Goal: Find specific page/section: Find specific page/section

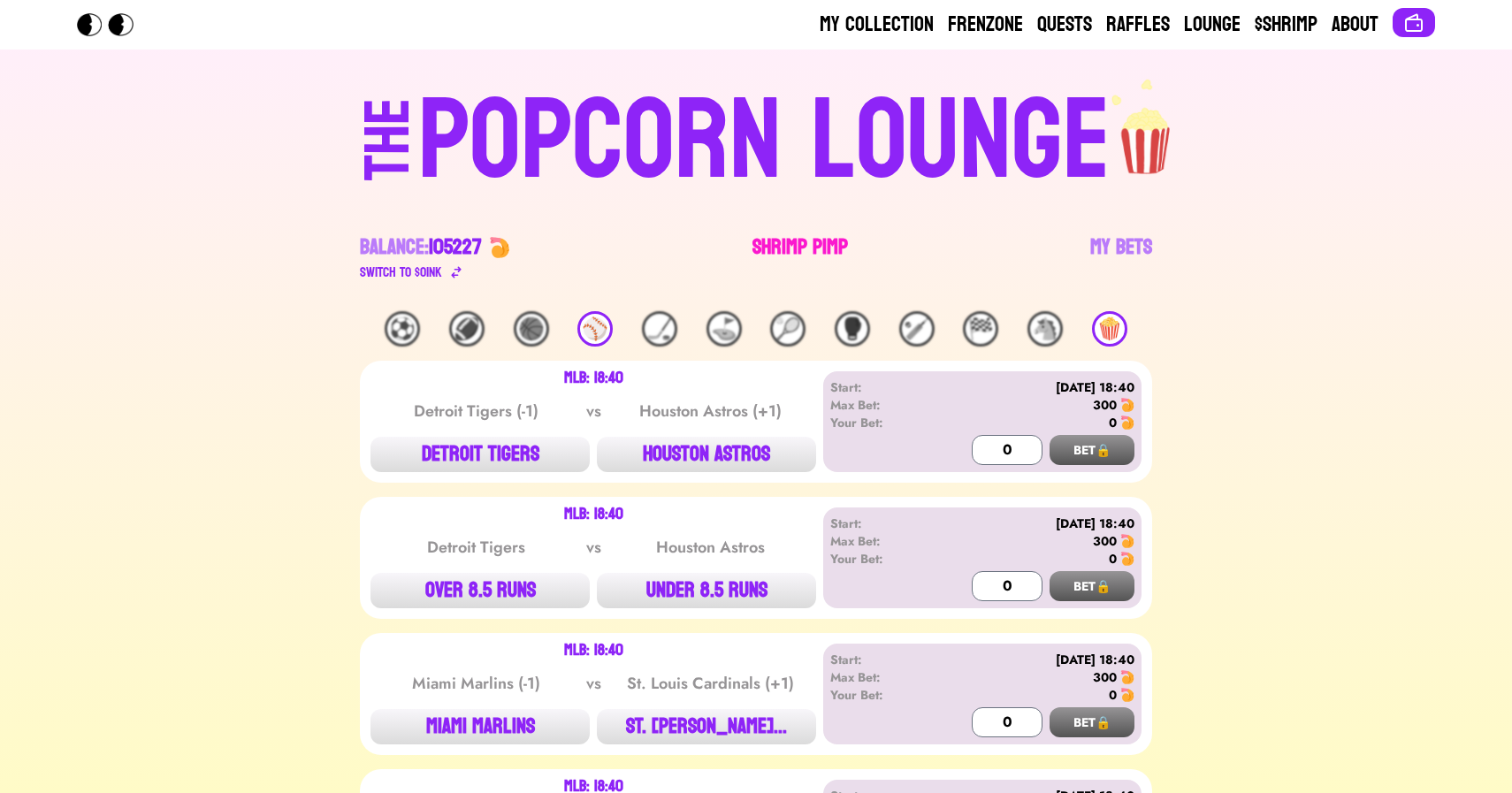
click at [807, 253] on link "Shrimp Pimp" at bounding box center [800, 258] width 95 height 49
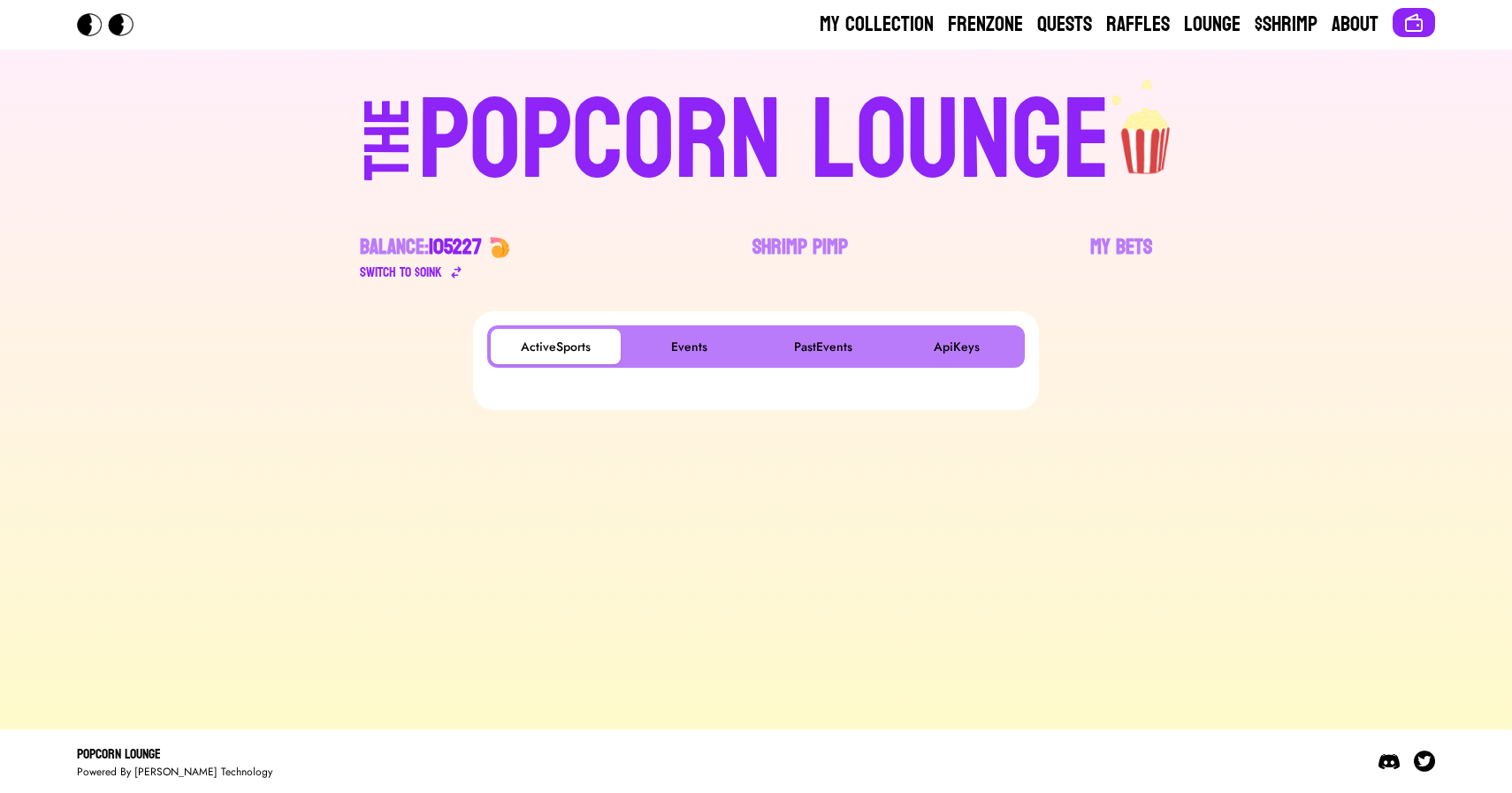
click at [408, 578] on main "ActiveSports Events PastEvents ApiKeys" at bounding box center [756, 513] width 1512 height 404
click at [674, 335] on button "Events" at bounding box center [688, 347] width 129 height 35
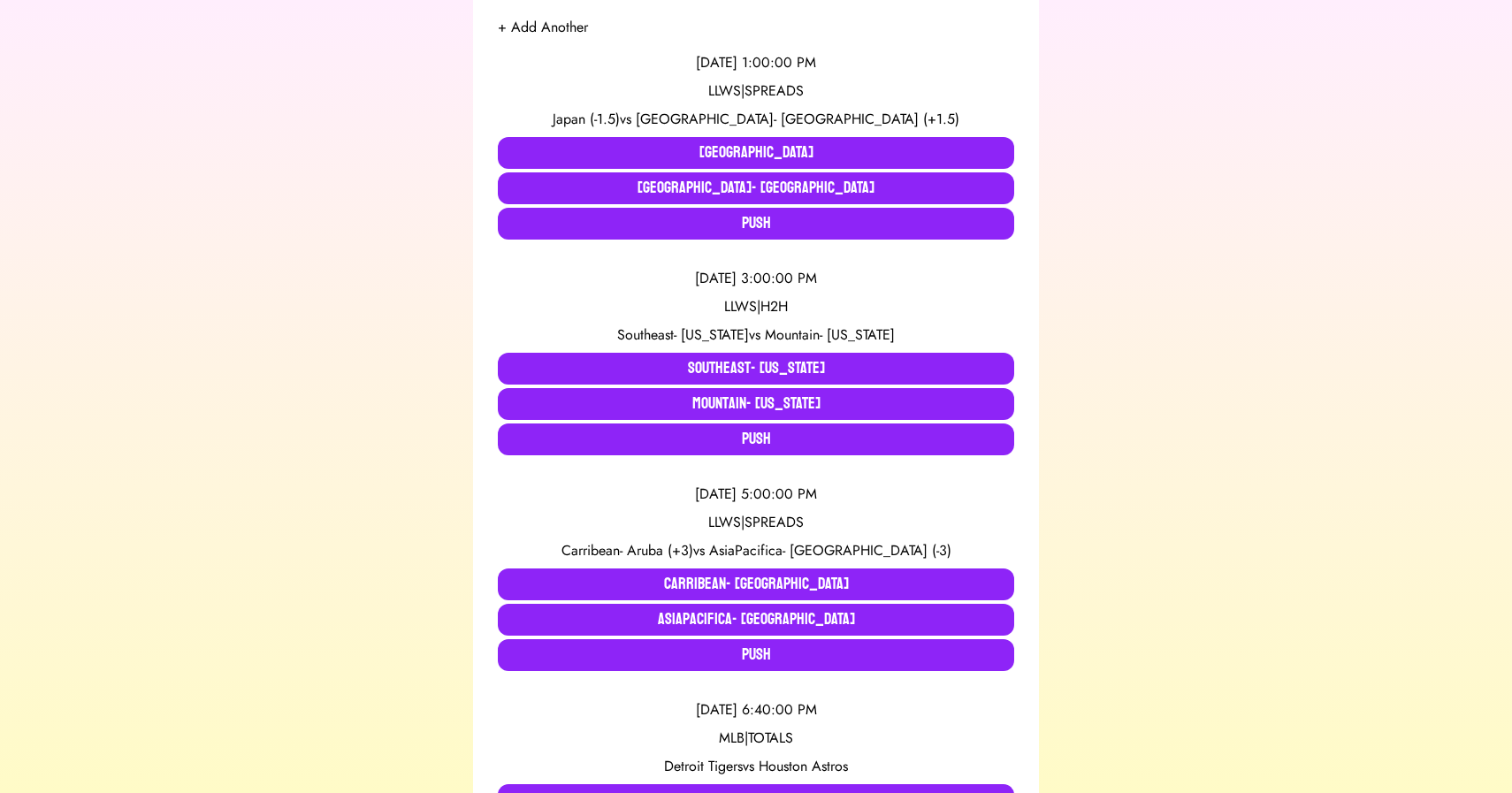
scroll to position [368, 0]
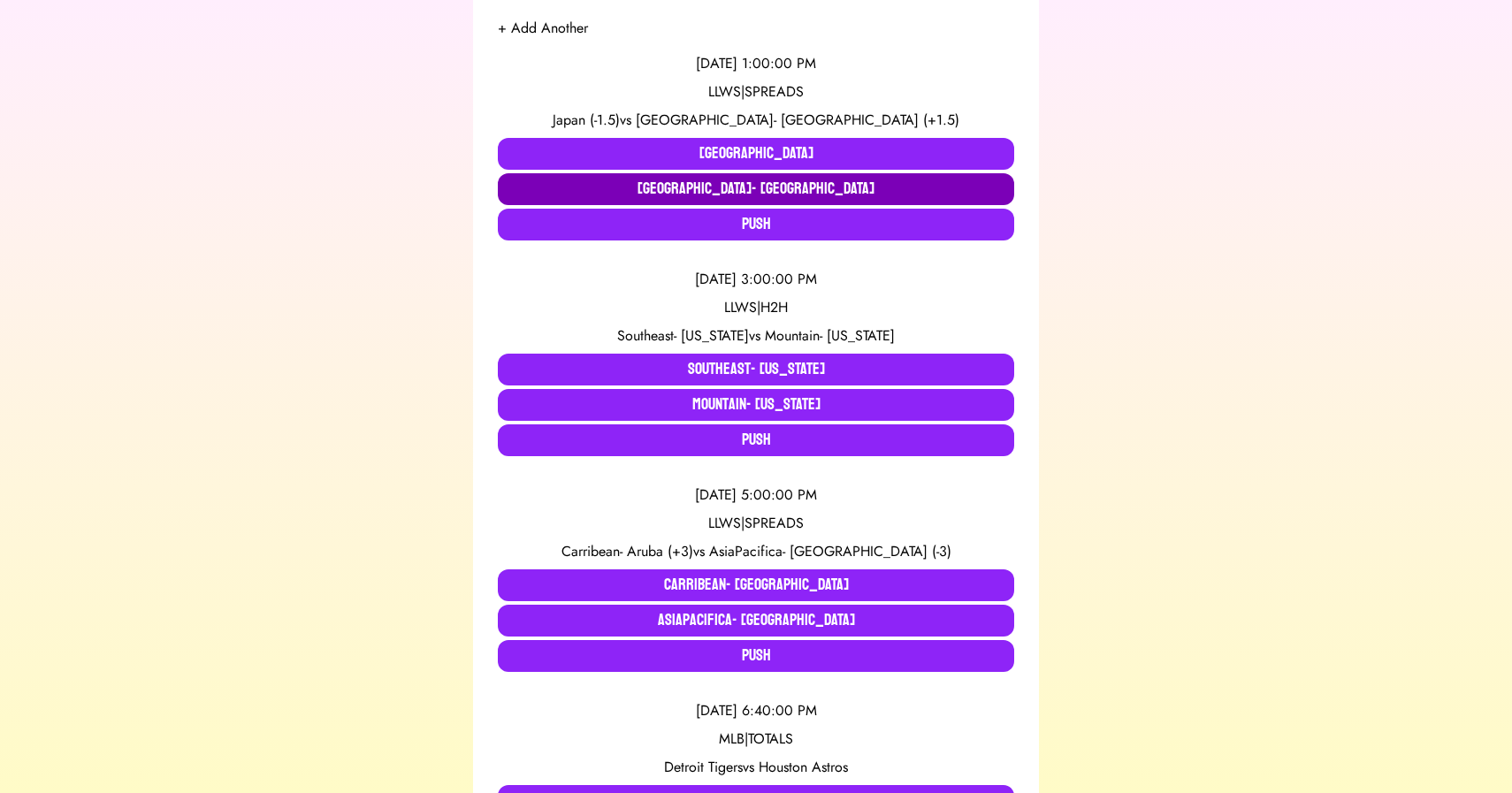
click at [615, 198] on button "Latin America- Venezuela" at bounding box center [756, 189] width 516 height 32
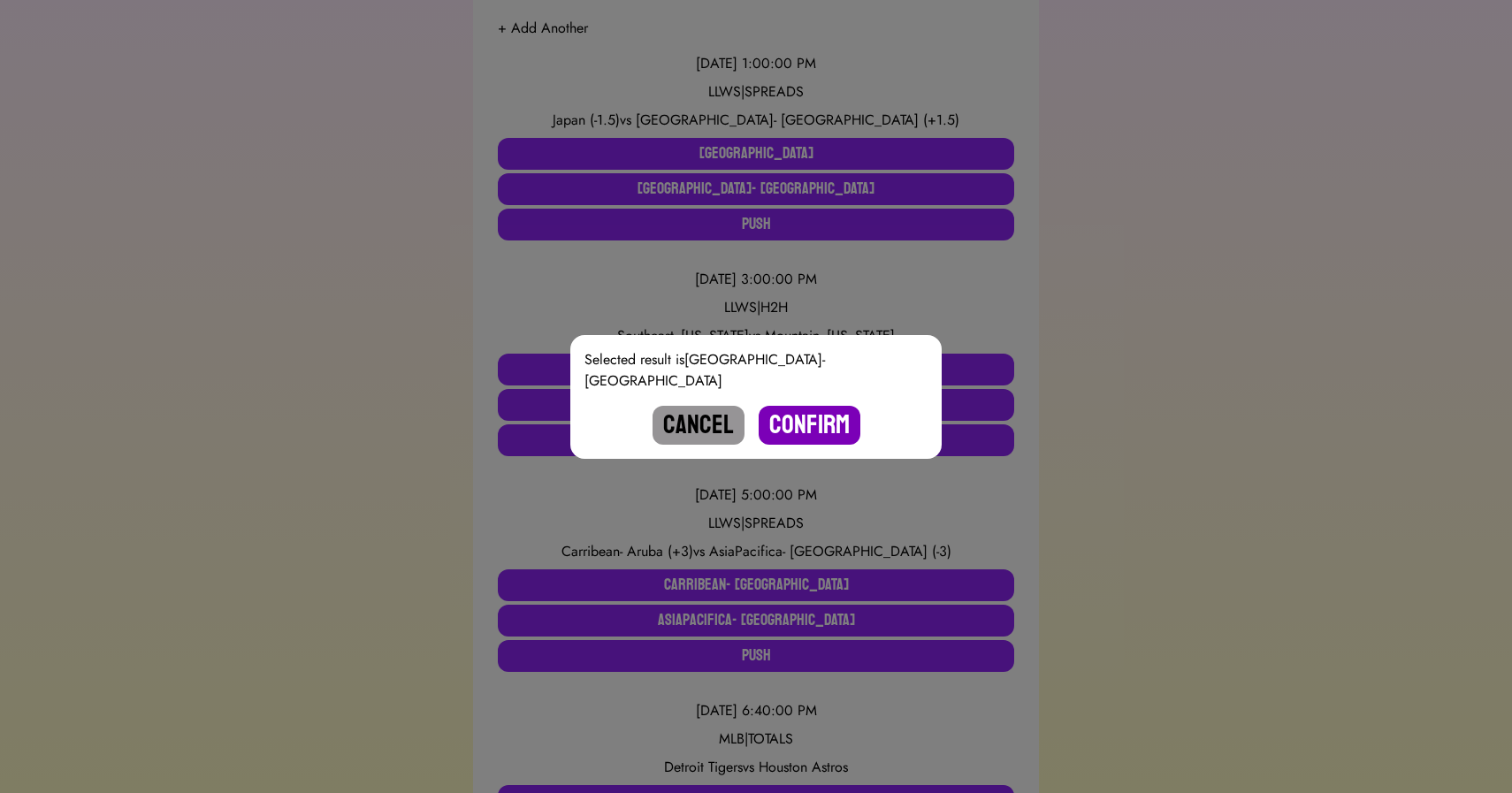
click at [799, 414] on button "Confirm" at bounding box center [809, 426] width 102 height 39
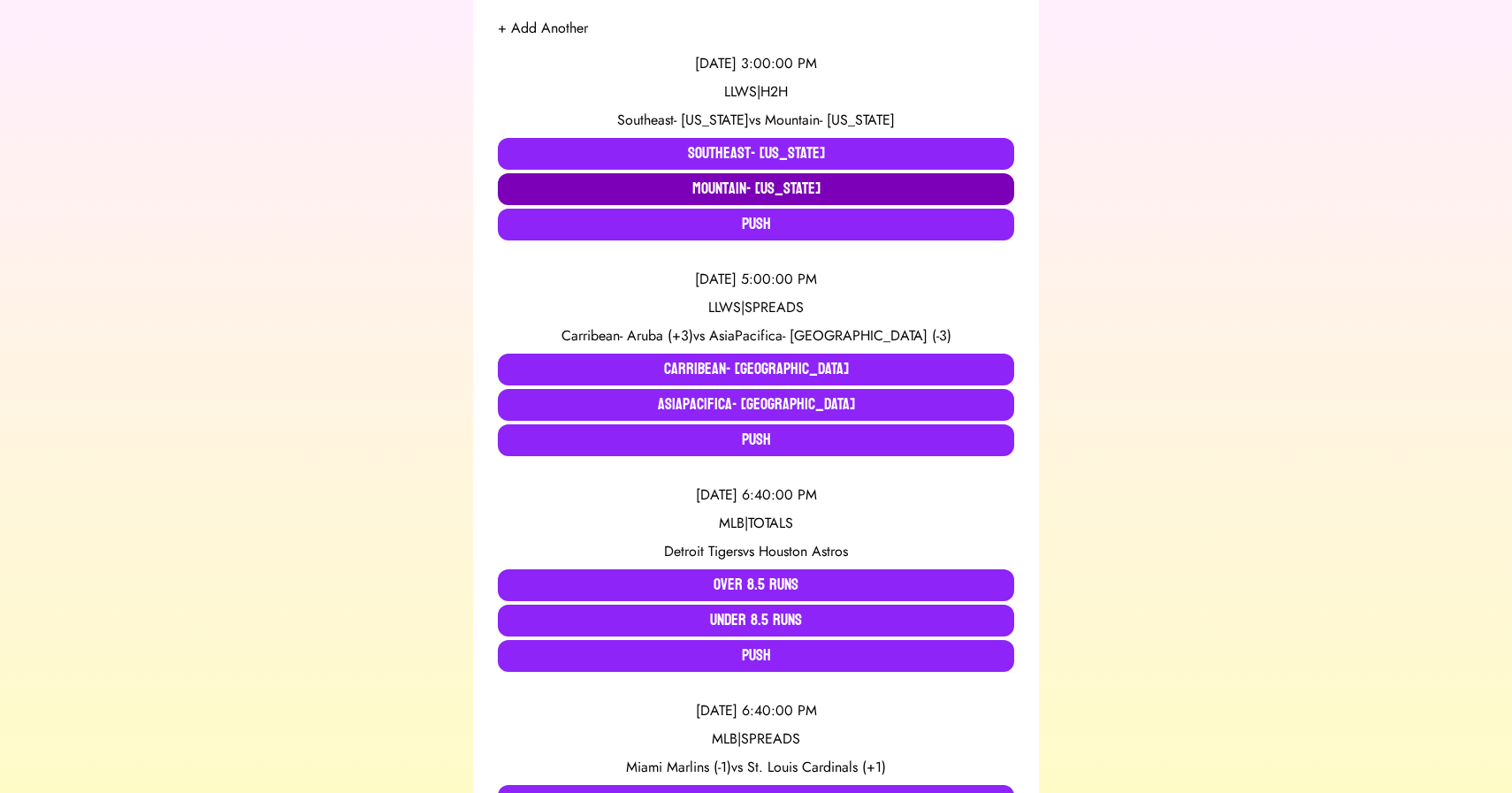
click at [718, 188] on button "Mountain- Nevada" at bounding box center [756, 189] width 516 height 32
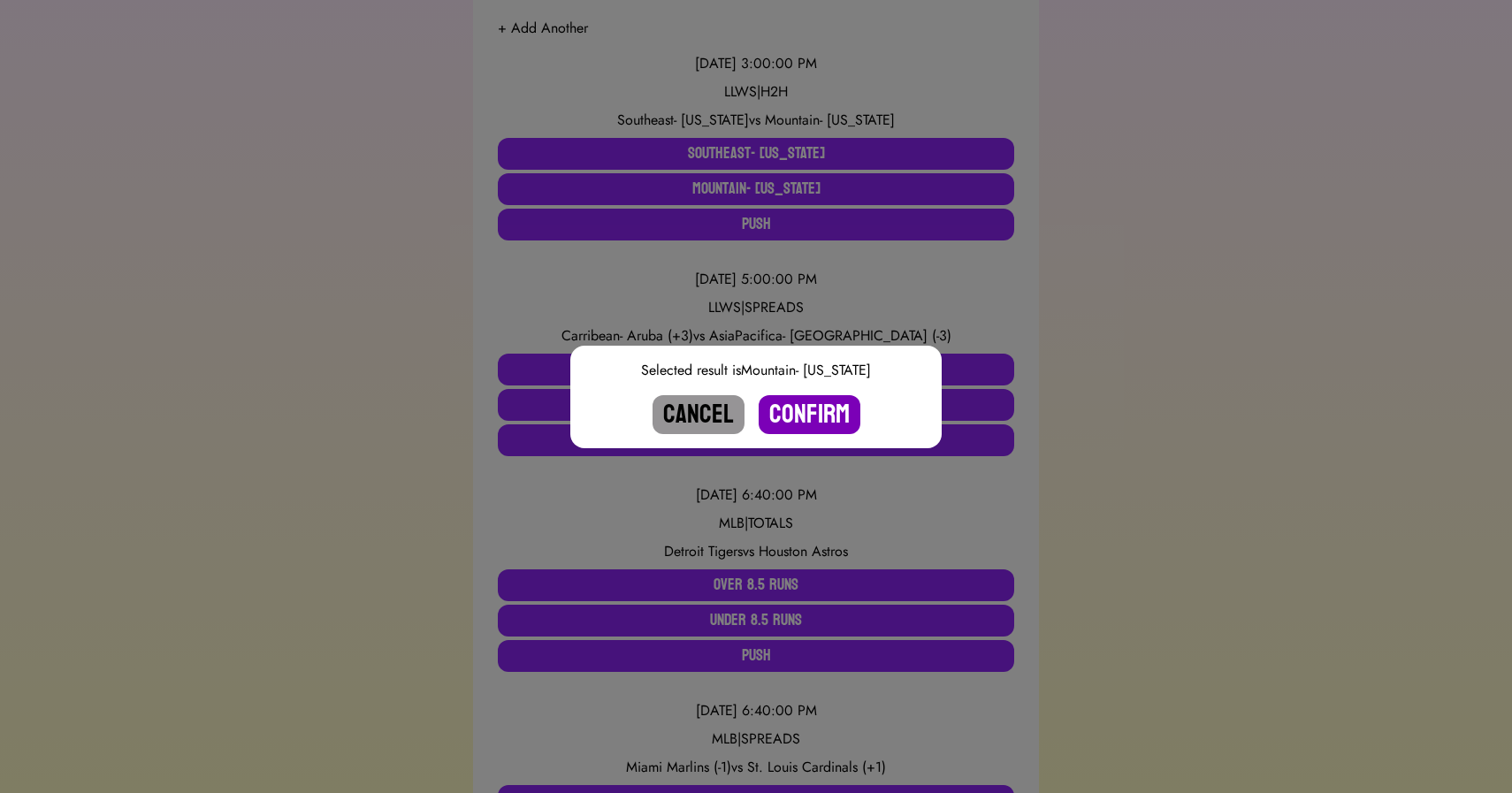
click at [799, 409] on button "Confirm" at bounding box center [809, 415] width 102 height 39
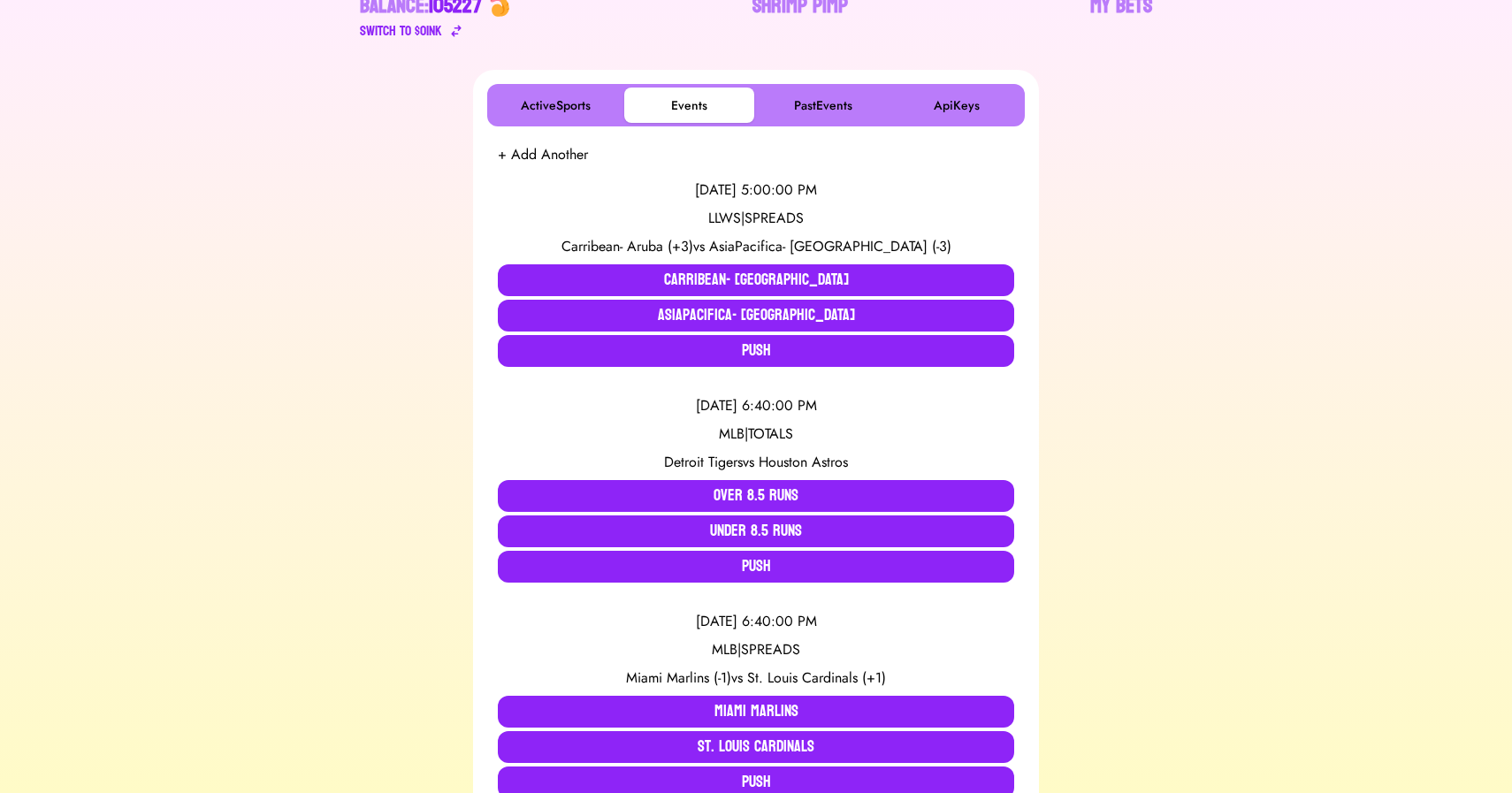
scroll to position [0, 0]
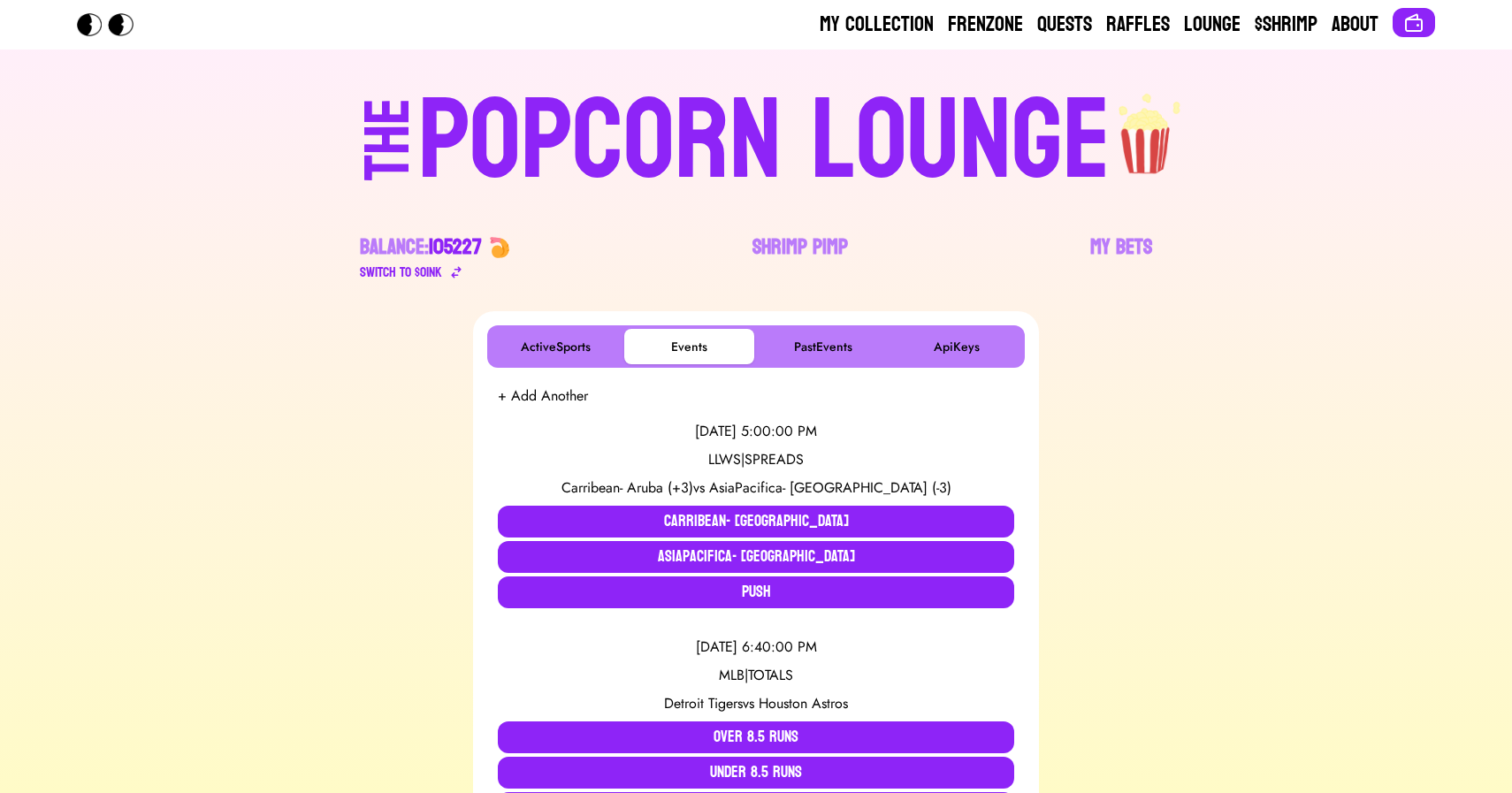
click at [672, 133] on div "POPCORN LOUNGE" at bounding box center [764, 141] width 692 height 113
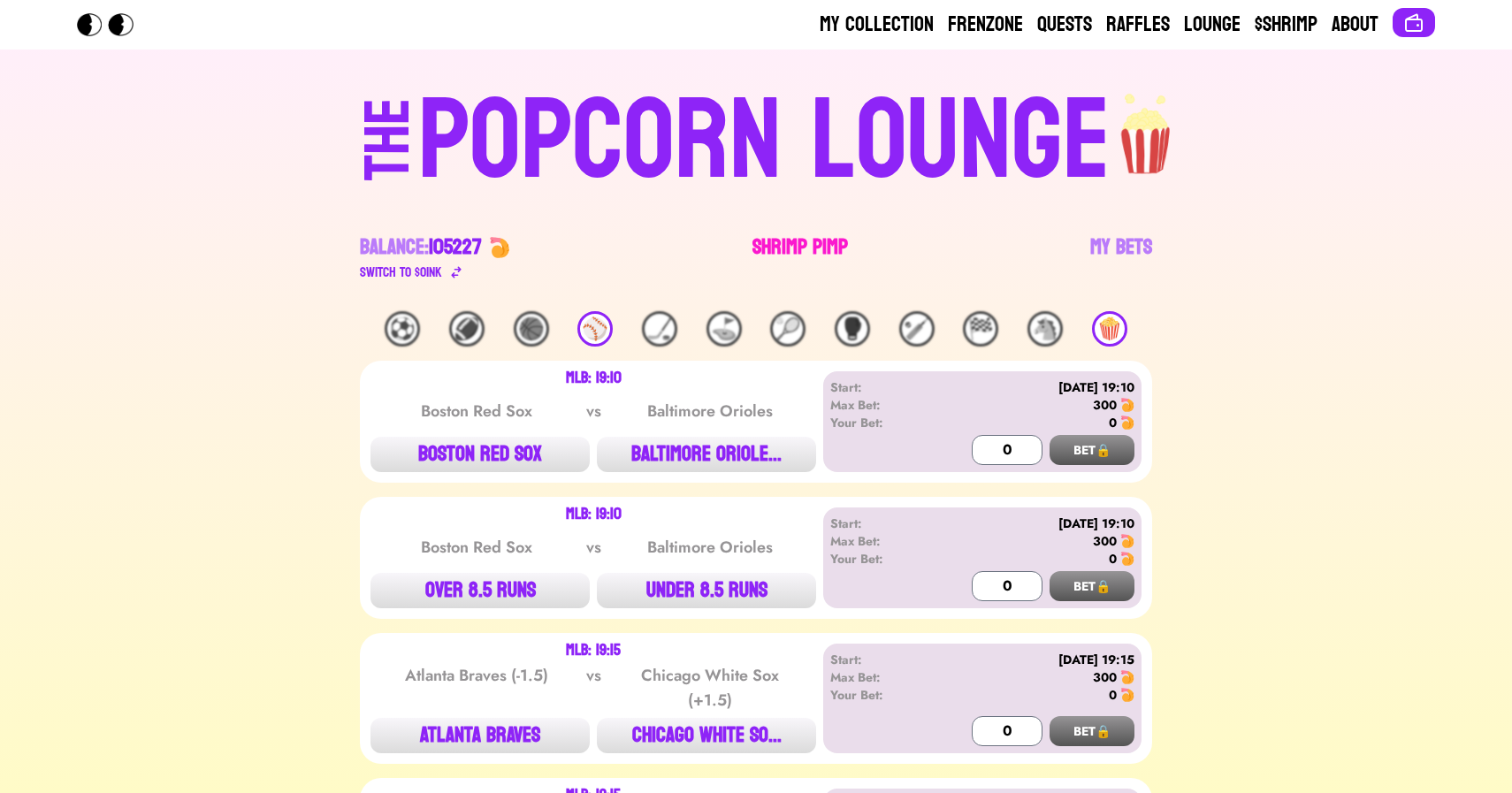
click at [790, 252] on link "Shrimp Pimp" at bounding box center [800, 258] width 95 height 49
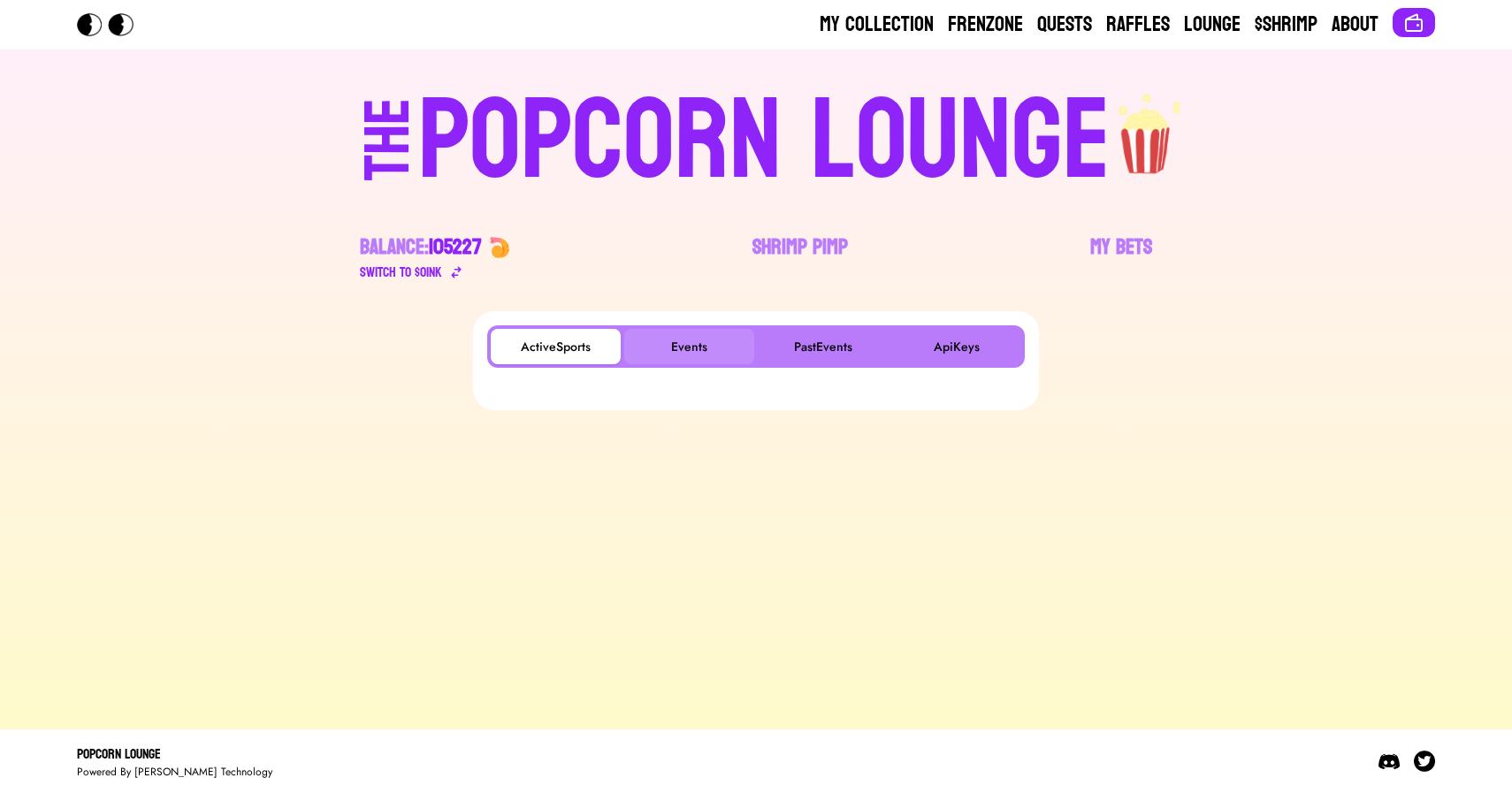
click at [683, 330] on button "Events" at bounding box center [688, 347] width 129 height 35
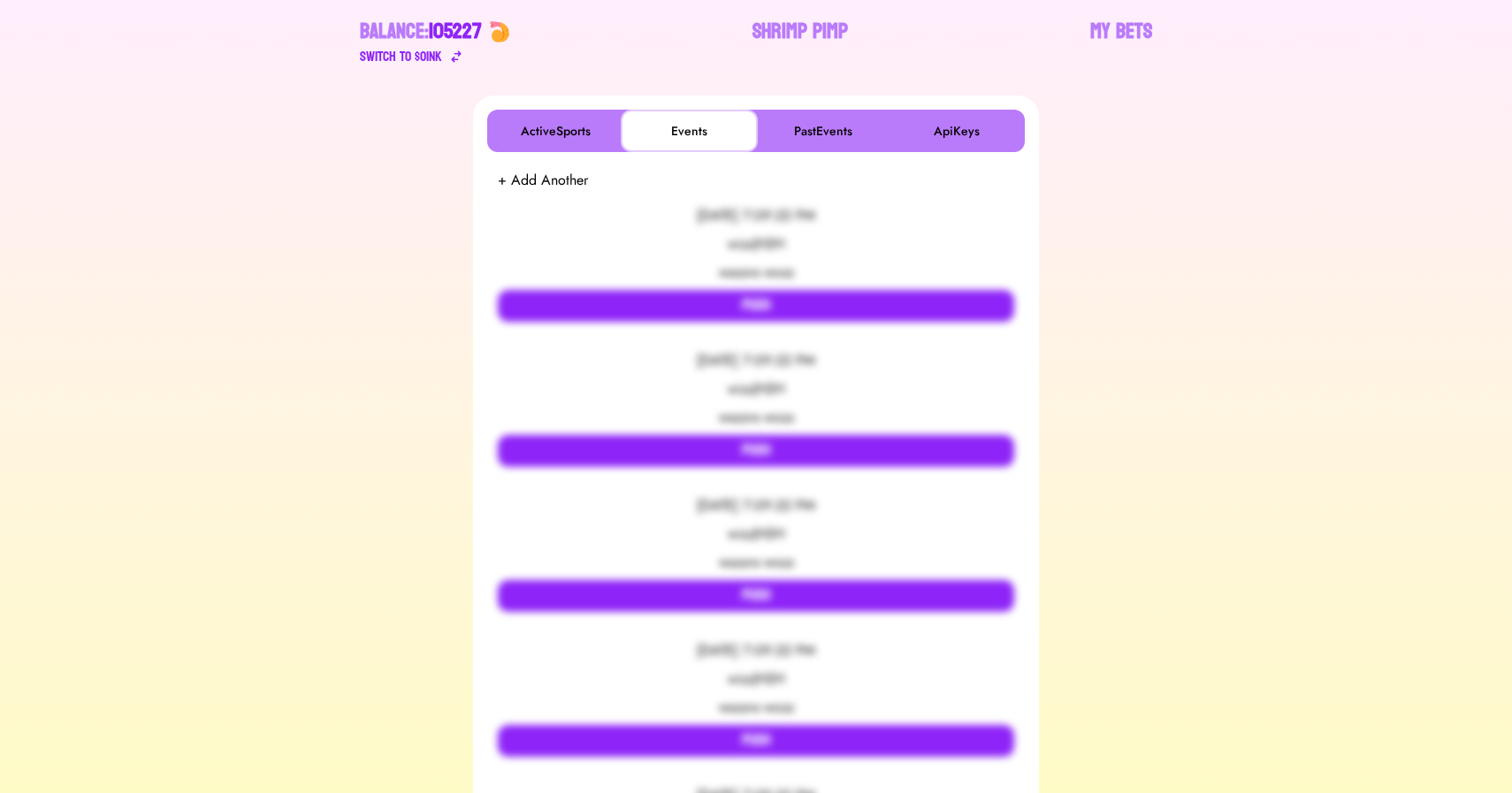
scroll to position [215, 0]
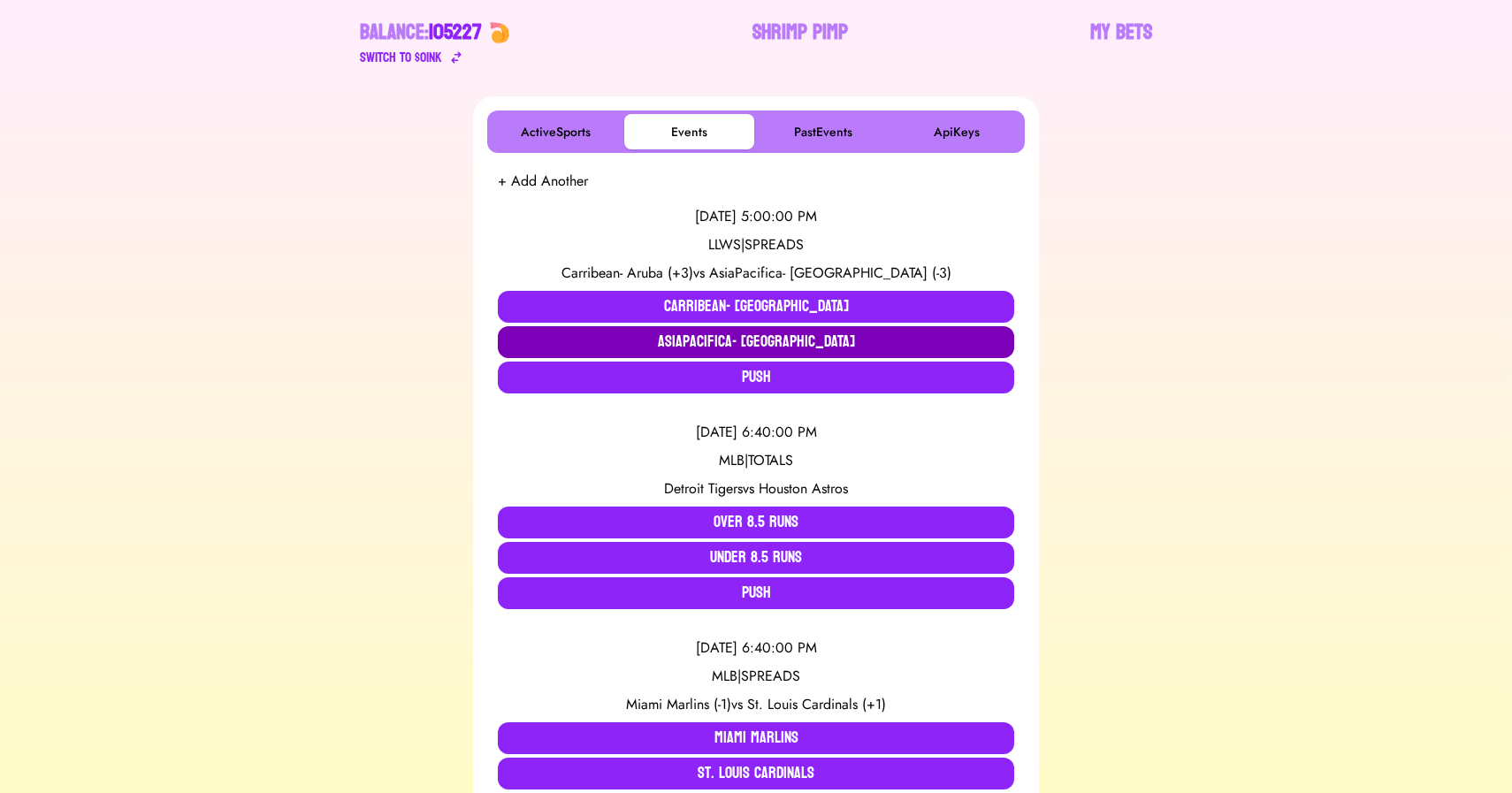
click at [628, 338] on button "AsiaPacifica- Chinese Taipei" at bounding box center [756, 342] width 516 height 32
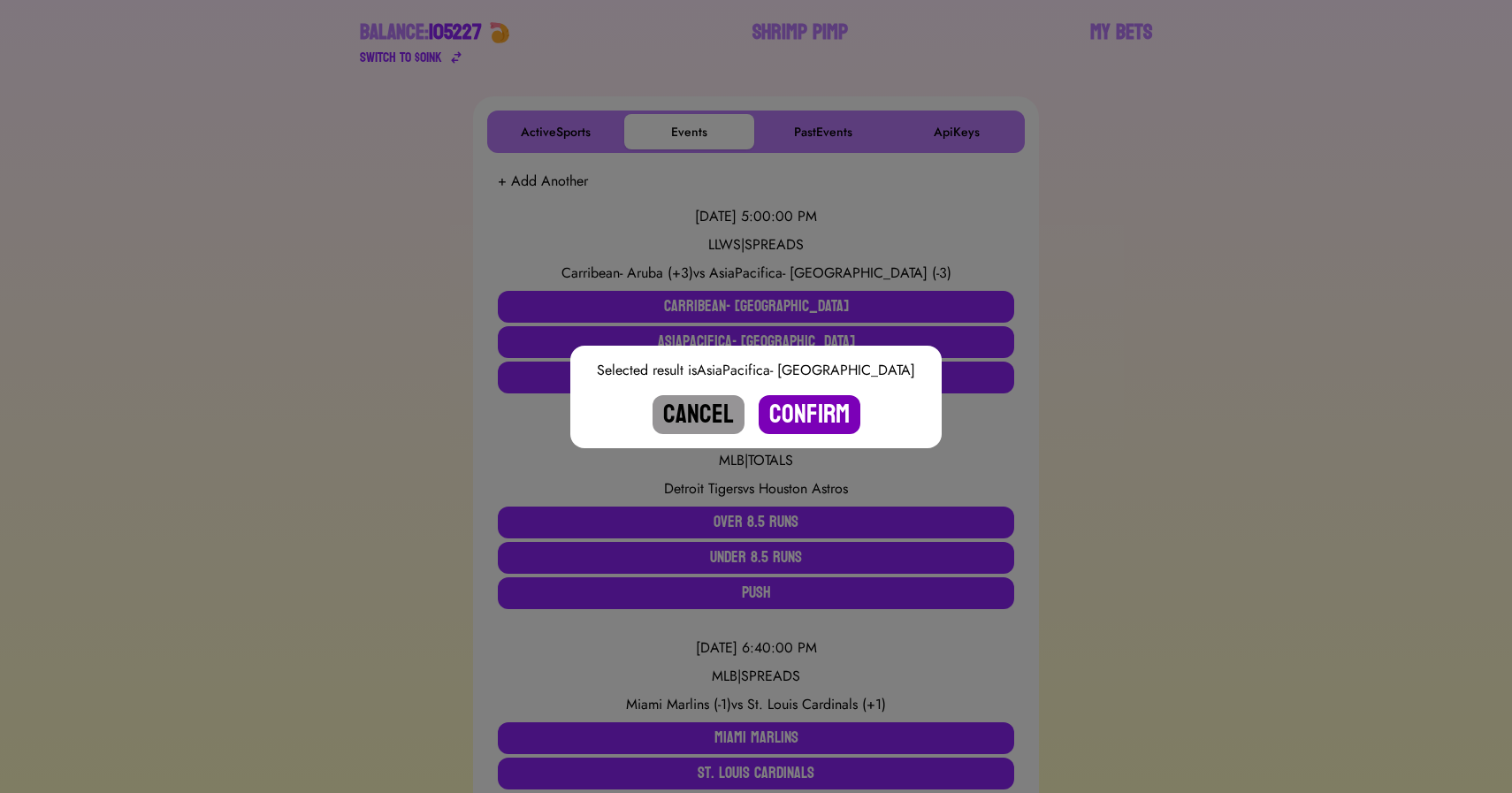
click at [824, 412] on button "Confirm" at bounding box center [809, 415] width 102 height 39
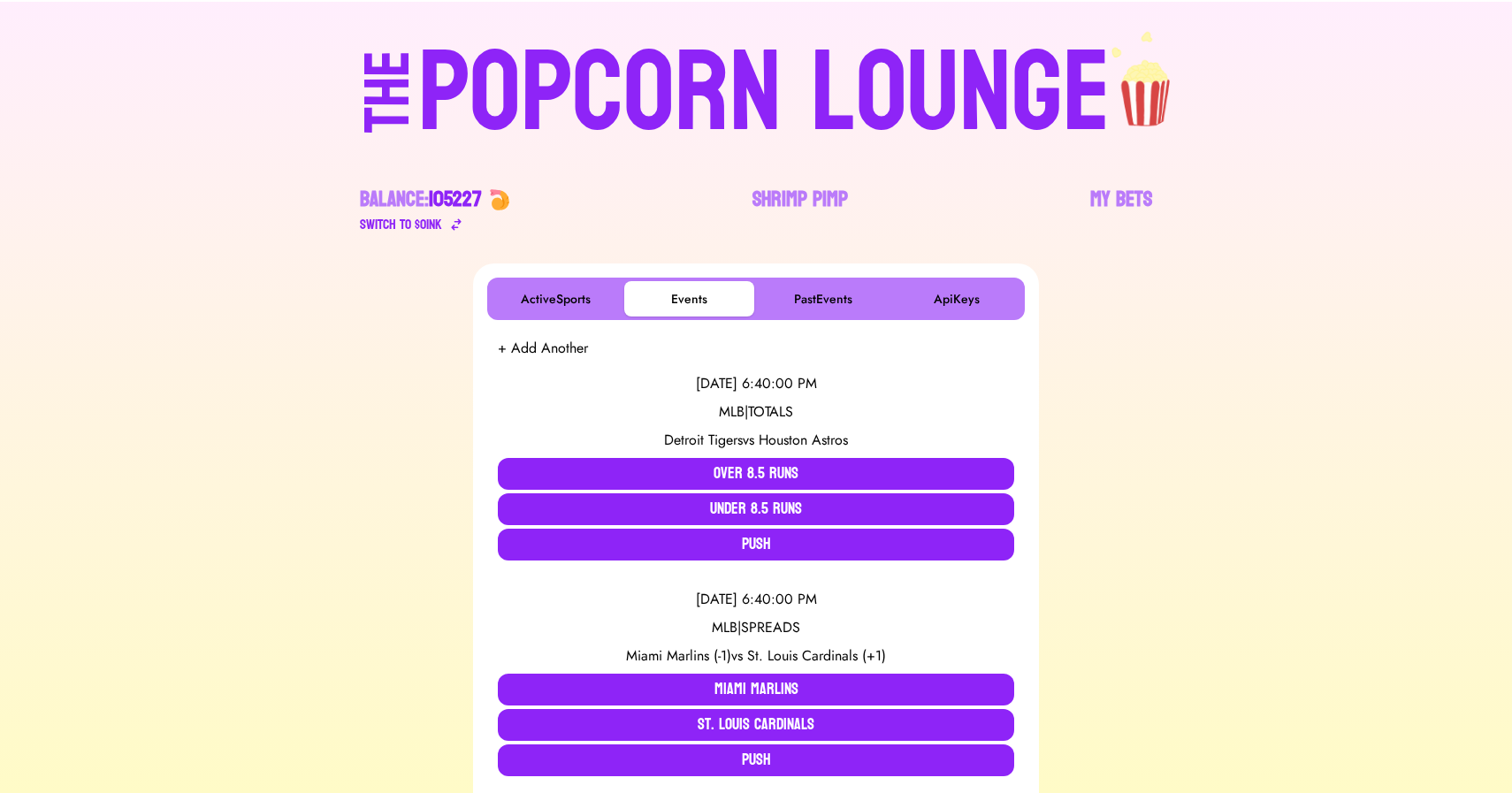
scroll to position [0, 0]
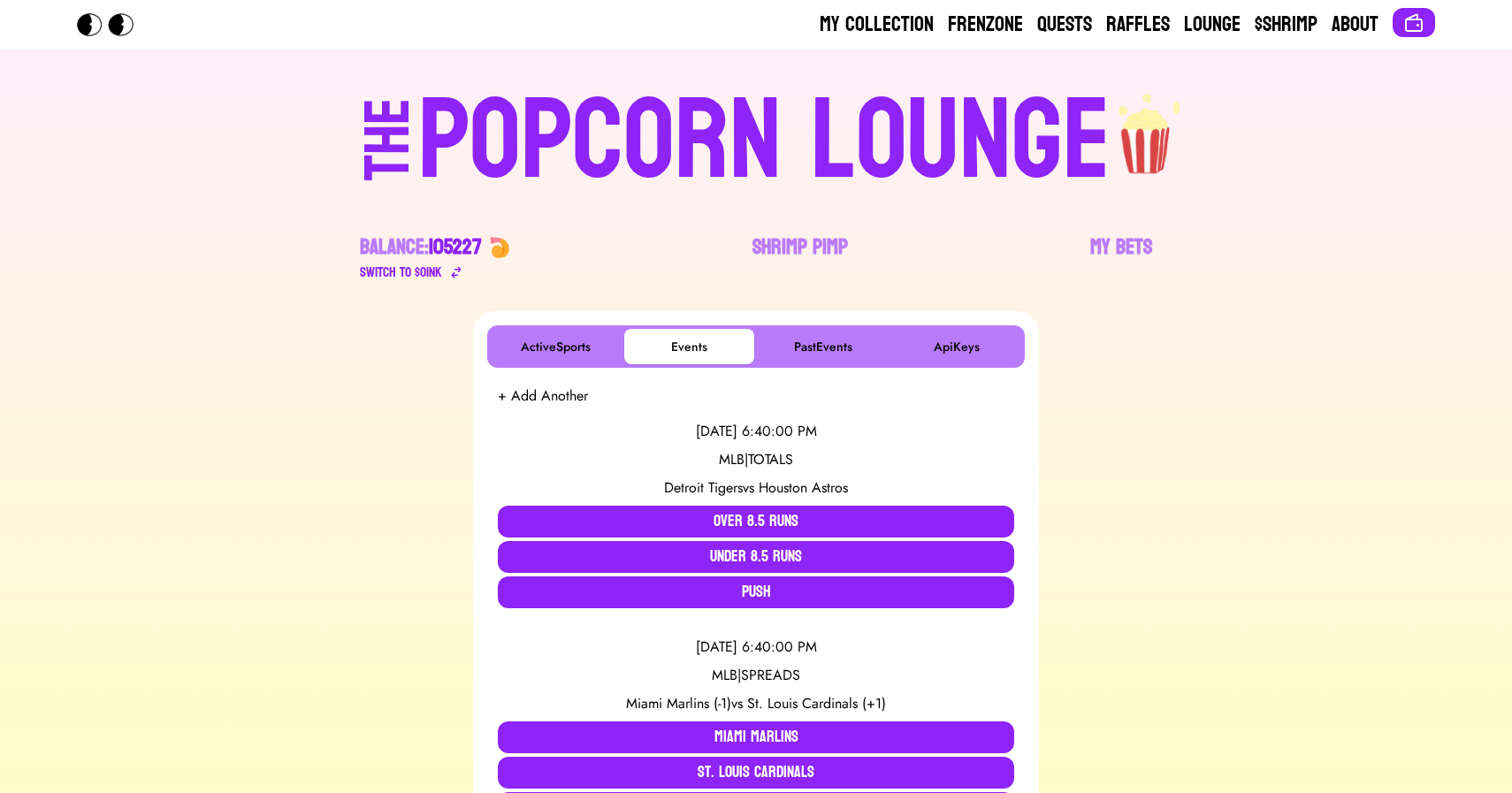
click at [564, 85] on div "POPCORN LOUNGE" at bounding box center [764, 141] width 692 height 113
